Goal: Information Seeking & Learning: Learn about a topic

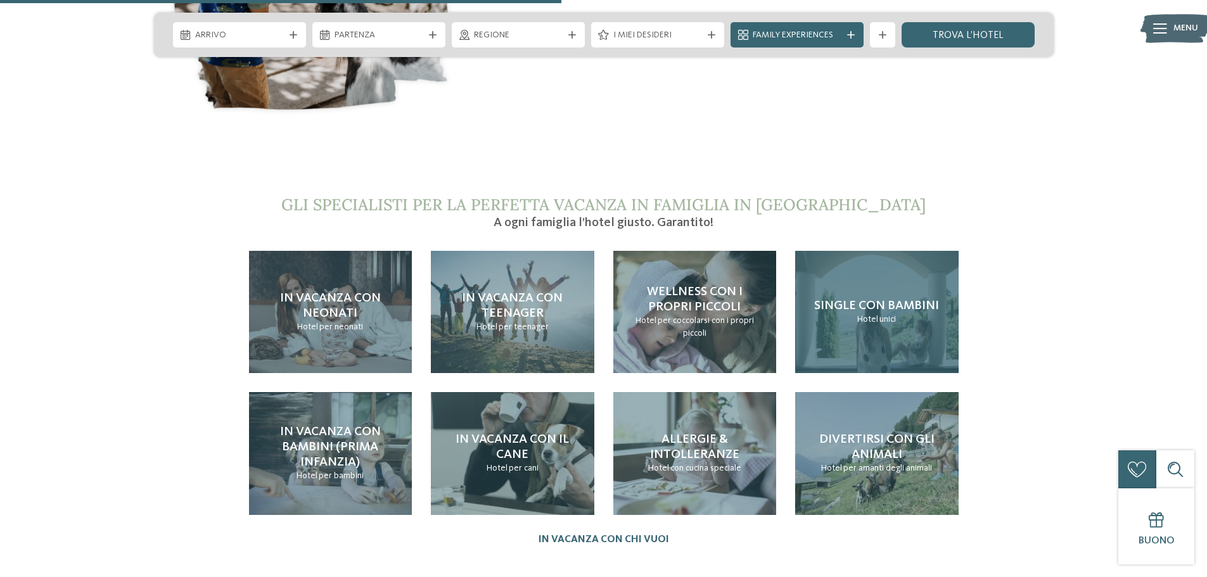
scroll to position [2724, 0]
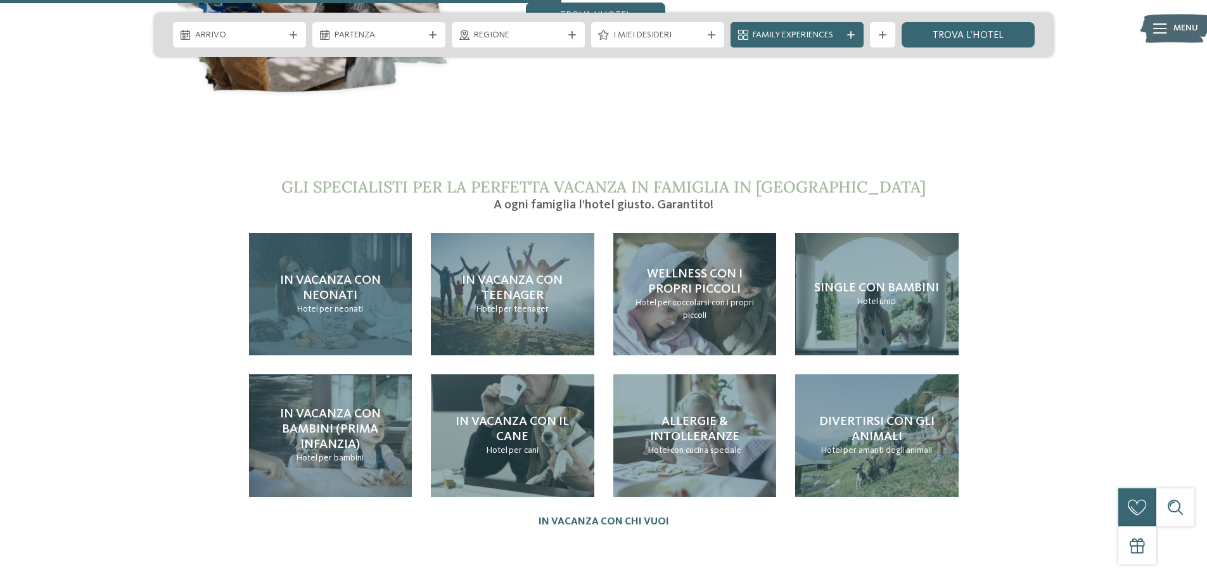
click at [361, 272] on div "In vacanza con neonati Hotel per neonati" at bounding box center [330, 294] width 163 height 122
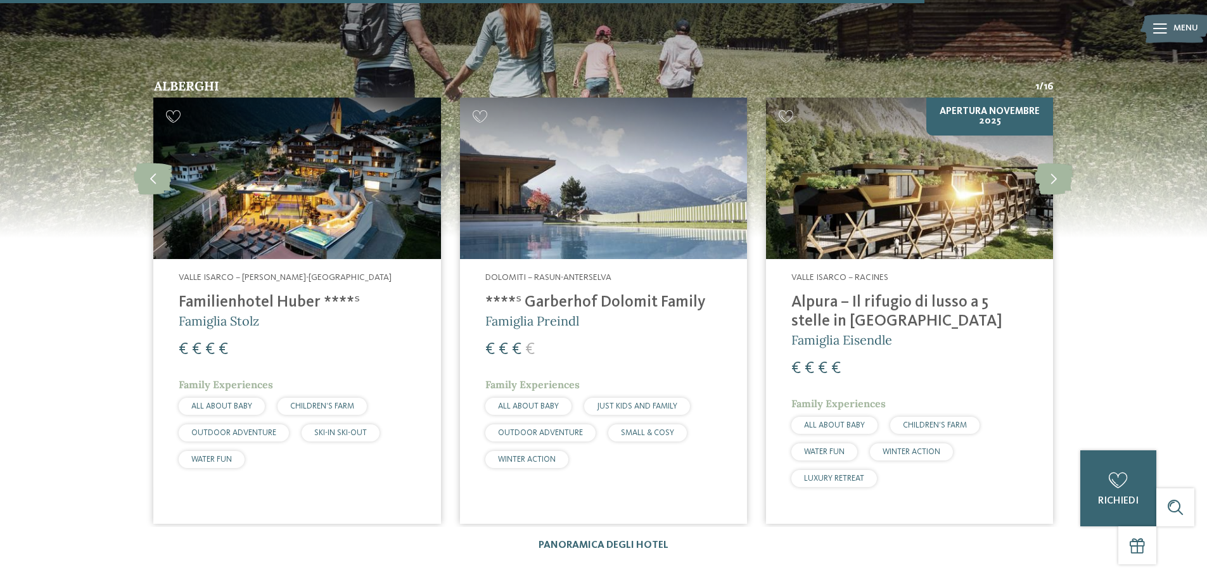
scroll to position [2344, 0]
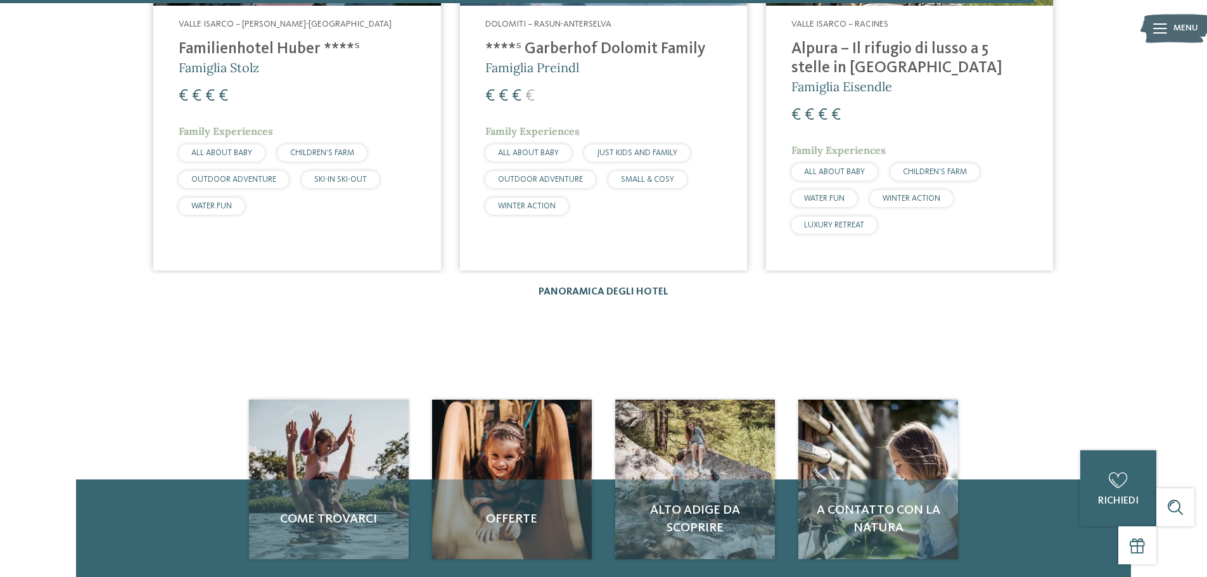
click at [623, 287] on link "Panoramica degli hotel" at bounding box center [604, 292] width 130 height 10
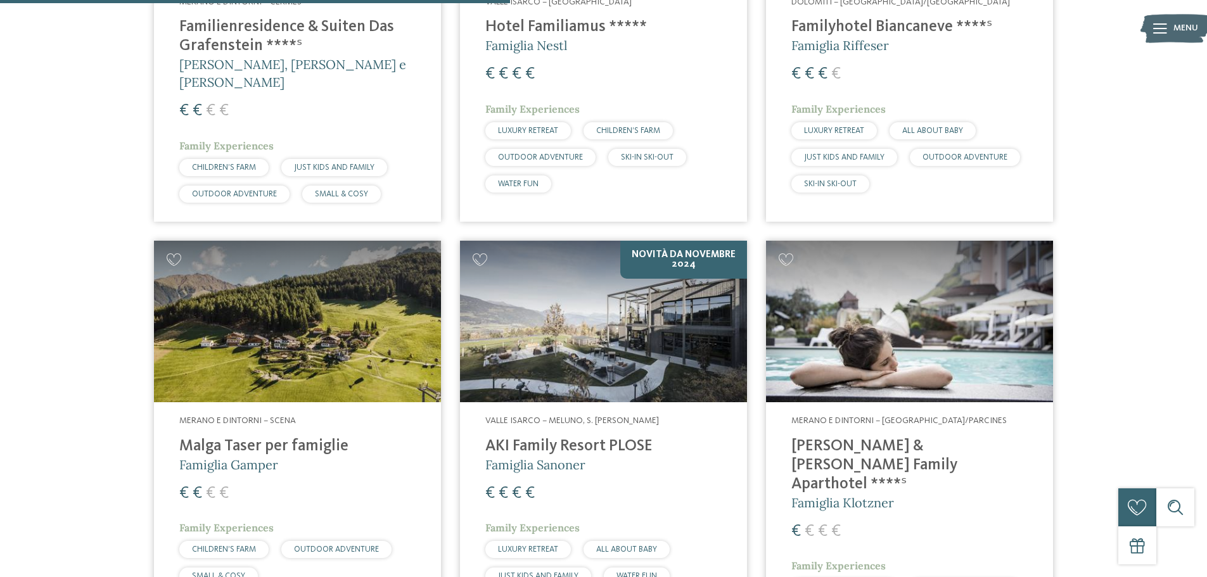
scroll to position [1888, 0]
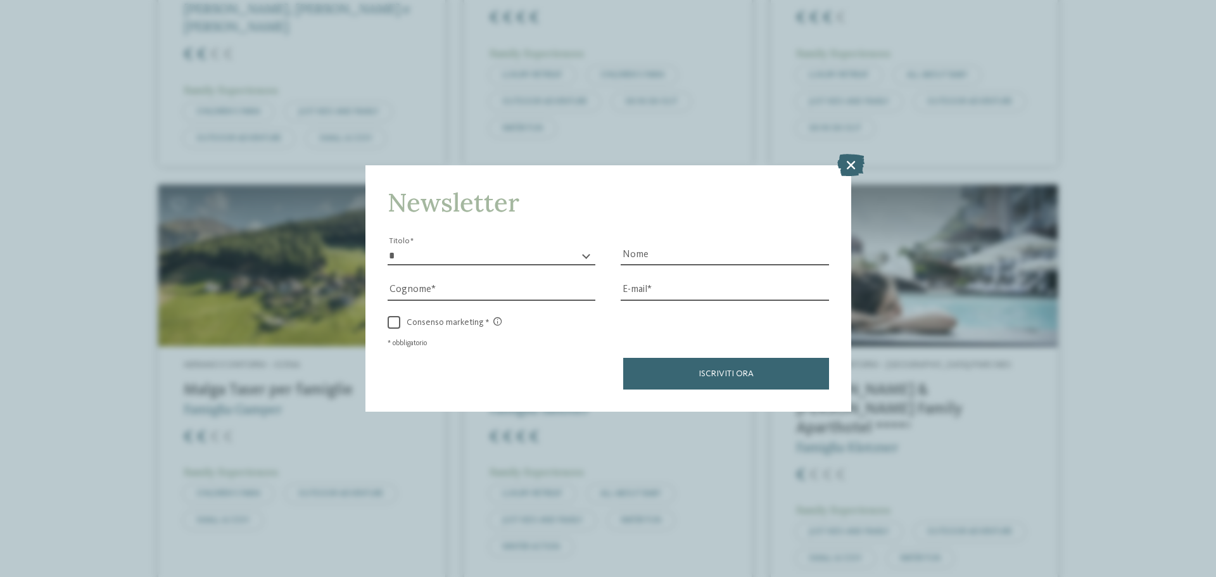
click at [1206, 257] on html "Solo un momento – il sito web sta caricando … DE IT I" at bounding box center [608, 575] width 1216 height 4927
click at [853, 163] on icon at bounding box center [851, 165] width 27 height 22
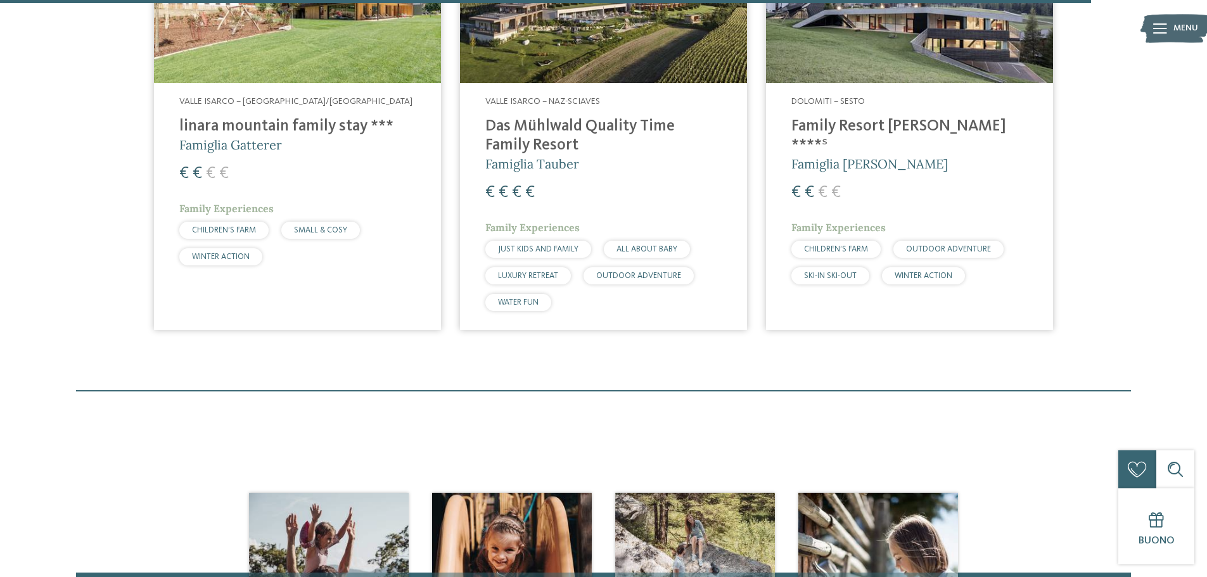
scroll to position [3984, 0]
